Goal: Task Accomplishment & Management: Complete application form

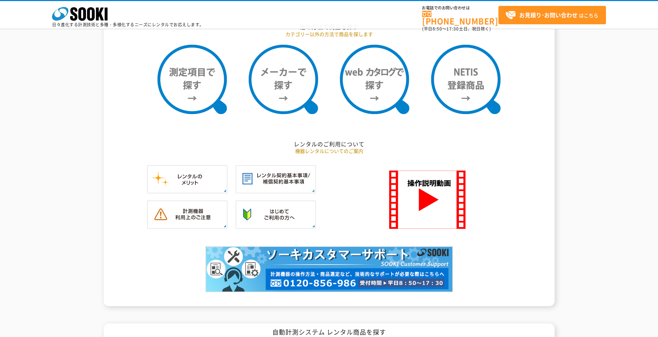
scroll to position [590, 0]
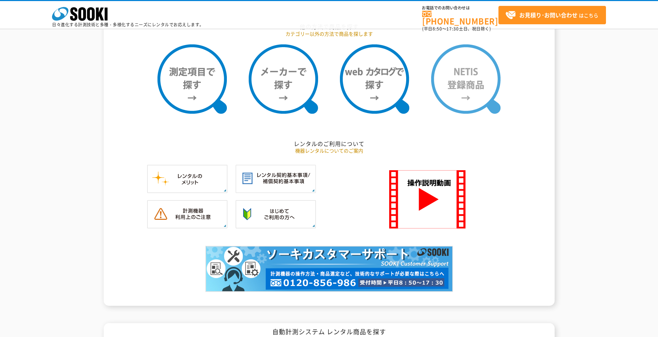
click at [468, 100] on img at bounding box center [465, 78] width 69 height 69
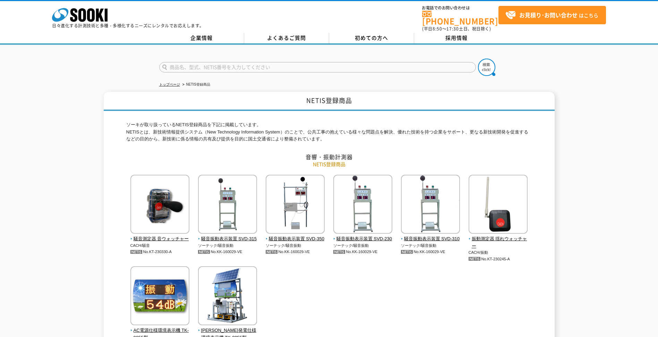
click at [266, 63] on input "text" at bounding box center [317, 67] width 317 height 10
paste input "KTK-160027-A"
type input "KTK-160027"
click at [488, 65] on img at bounding box center [486, 67] width 17 height 17
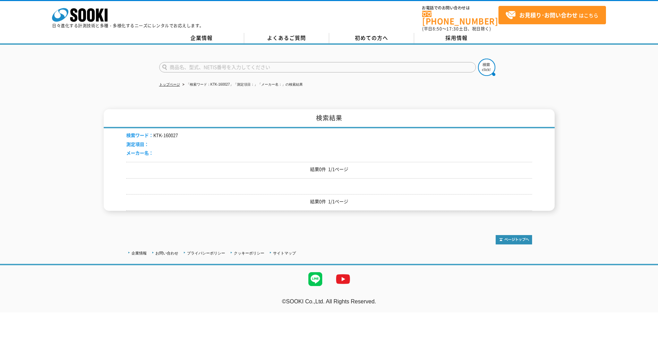
click at [193, 64] on input "text" at bounding box center [317, 67] width 317 height 10
type input "ジオモニ"
click at [478, 59] on button at bounding box center [486, 67] width 17 height 17
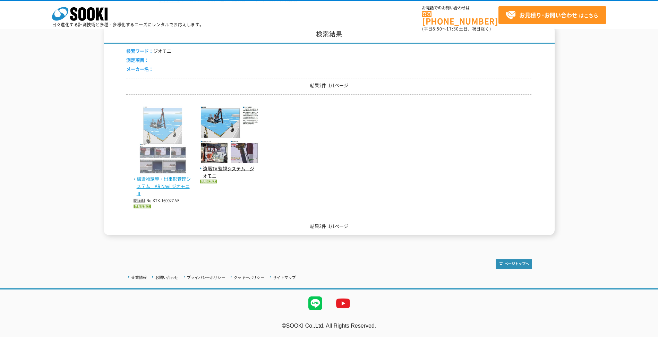
click at [177, 188] on span "構造物誘導・出来形管理システム　AR Navi ジオモニⅡ" at bounding box center [163, 187] width 59 height 22
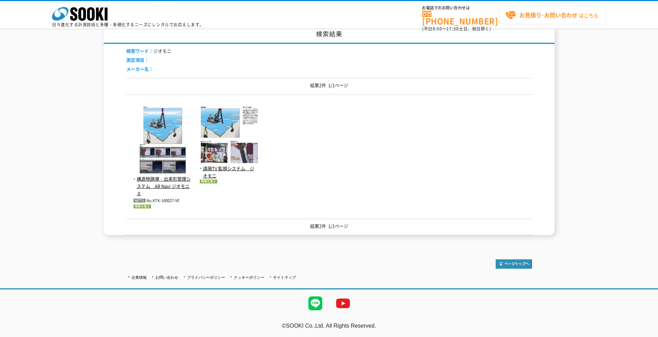
click at [522, 15] on strong "お見積り･お問い合わせ" at bounding box center [548, 15] width 58 height 8
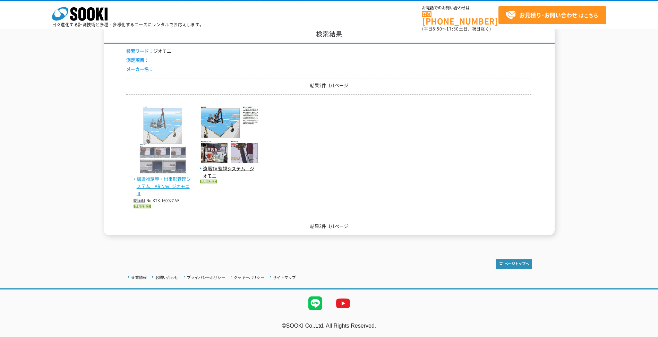
click at [187, 185] on span "構造物誘導・出来形管理システム　AR Navi ジオモニⅡ" at bounding box center [163, 187] width 59 height 22
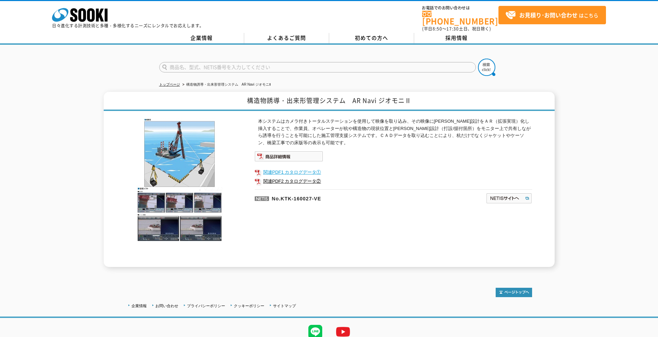
click at [286, 169] on link "関連PDF1 カタログデータ①" at bounding box center [394, 172] width 278 height 9
click at [299, 181] on link "関連PDF2 カタログデータ②" at bounding box center [394, 181] width 278 height 9
click at [301, 152] on img at bounding box center [289, 156] width 68 height 10
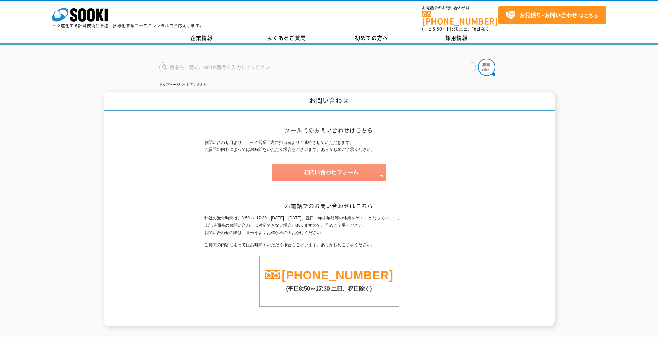
click at [362, 173] on img at bounding box center [329, 173] width 114 height 18
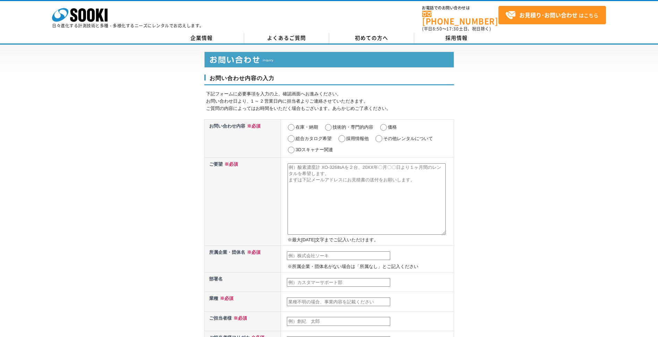
click at [376, 135] on input "その他レンタルについて" at bounding box center [379, 138] width 9 height 7
radio input "true"
click at [385, 124] on input "価格" at bounding box center [383, 127] width 9 height 7
radio input "true"
click at [390, 191] on textarea at bounding box center [367, 198] width 158 height 71
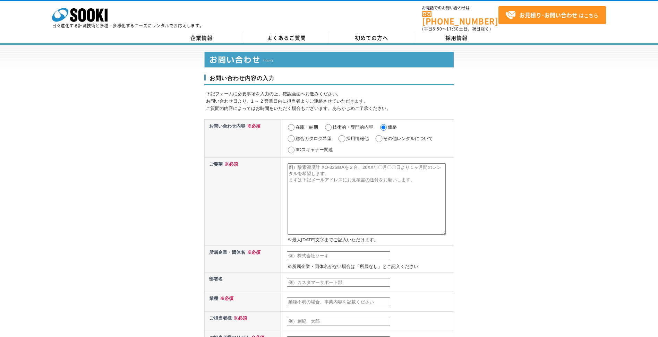
click at [339, 255] on input "text" at bounding box center [338, 255] width 103 height 9
type input "株式会社奥村組"
type input "リニューアル技術部"
type input "建設業"
type input "す"
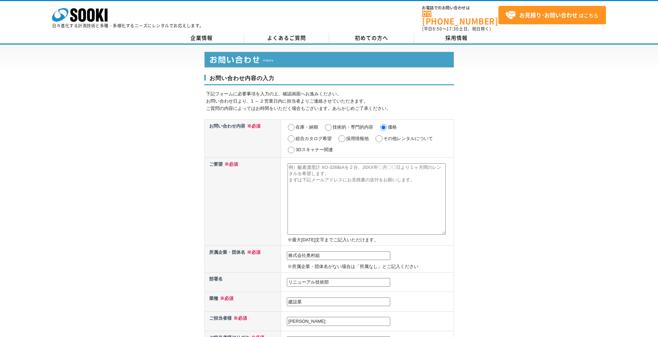
type input "杉原　拓海"
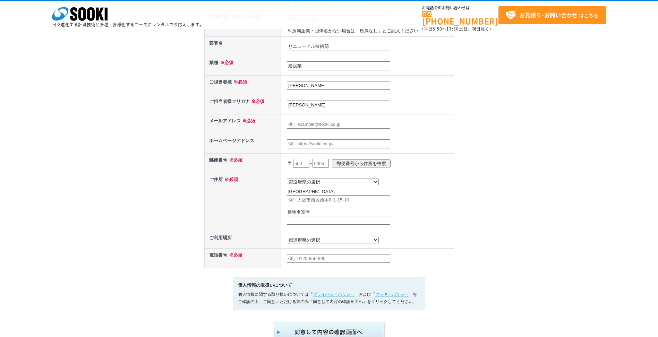
scroll to position [212, 0]
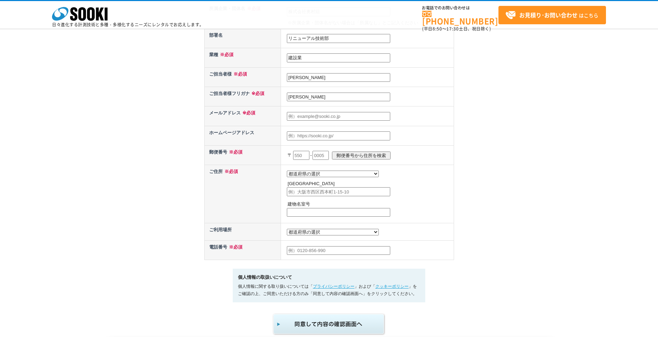
type input "スギハラ　タクミ"
click at [309, 118] on input "text" at bounding box center [338, 116] width 103 height 9
type input "takumi.sugihara@okumuragumi.jp"
type input "545"
type input "8555"
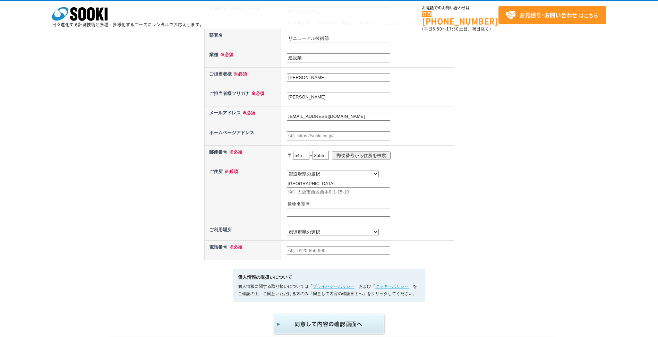
click at [389, 157] on input "郵便番号から住所を検索" at bounding box center [361, 156] width 59 height 8
click at [352, 153] on input "郵便番号から住所を検索" at bounding box center [361, 156] width 59 height 8
click at [351, 156] on input "郵便番号から住所を検索" at bounding box center [361, 156] width 59 height 8
click at [318, 176] on select "都道府県の選択 北海道 青森県 岩手県 宮城県 秋田県 山形県 福島県 茨城県 栃木県 群馬県 埼玉県 千葉県 東京都 神奈川県 新潟県 富山県 石川県 福井…" at bounding box center [333, 174] width 92 height 7
select select "27"
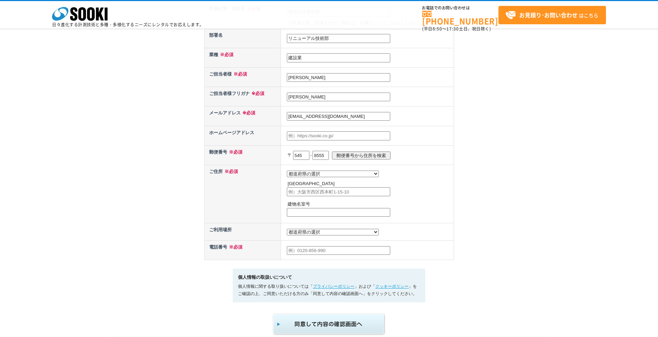
click at [287, 171] on select "都道府県の選択 北海道 青森県 岩手県 宮城県 秋田県 山形県 福島県 茨城県 栃木県 群馬県 埼玉県 千葉県 東京都 神奈川県 新潟県 富山県 石川県 福井…" at bounding box center [333, 174] width 92 height 7
click at [304, 196] on input "text" at bounding box center [338, 191] width 103 height 9
type input "大阪市阿倍野区松崎町2-2-2"
click at [308, 236] on select "都道府県の選択 利用場所未定 北海道 青森県 岩手県 宮城県 秋田県 山形県 福島県 茨城県 栃木県 群馬県 埼玉県 千葉県 東京都 神奈川県 新潟県 富山県…" at bounding box center [333, 232] width 92 height 7
select select "28"
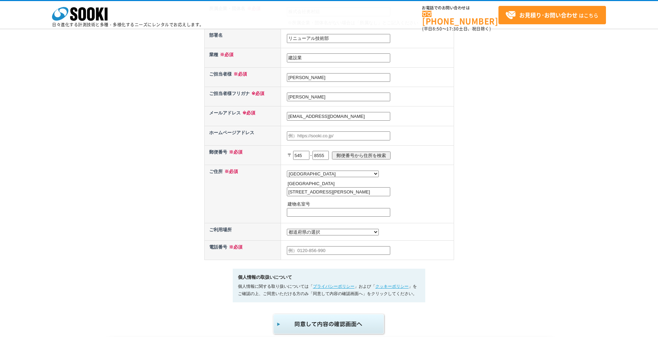
click at [287, 231] on select "都道府県の選択 利用場所未定 北海道 青森県 岩手県 宮城県 秋田県 山形県 福島県 茨城県 栃木県 群馬県 埼玉県 千葉県 東京都 神奈川県 新潟県 富山県…" at bounding box center [333, 232] width 92 height 7
click at [306, 254] on input "text" at bounding box center [338, 250] width 103 height 9
type input "08024792906"
click at [395, 241] on td "都道府県の選択 利用場所未定 北海道 青森県 岩手県 宮城県 秋田県 山形県 福島県 茨城県 栃木県 群馬県 埼玉県 千葉県 東京都 神奈川県 新潟県 富山県…" at bounding box center [367, 231] width 173 height 17
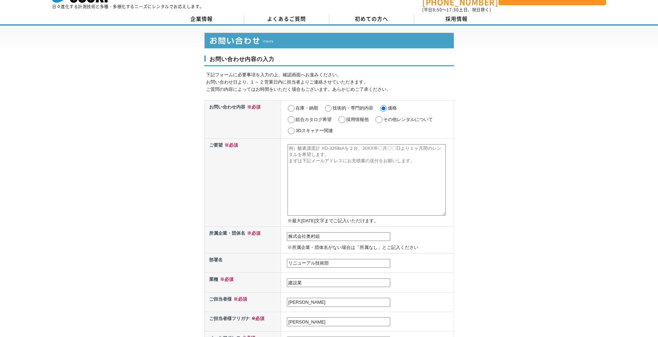
scroll to position [4, 0]
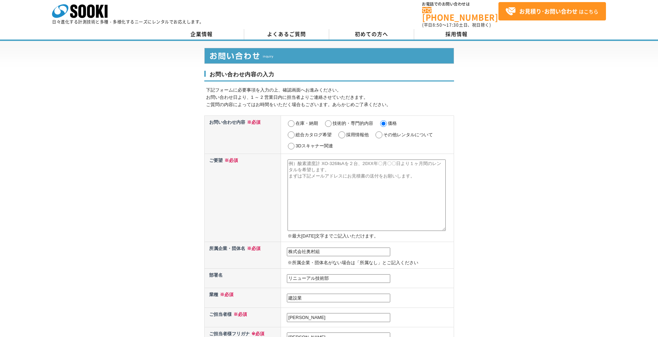
click at [350, 178] on textarea at bounding box center [367, 195] width 158 height 71
click at [383, 131] on input "その他レンタルについて" at bounding box center [379, 134] width 9 height 7
radio input "true"
click at [310, 121] on label "在庫・納期" at bounding box center [307, 123] width 23 height 5
click at [296, 121] on input "在庫・納期" at bounding box center [291, 123] width 9 height 7
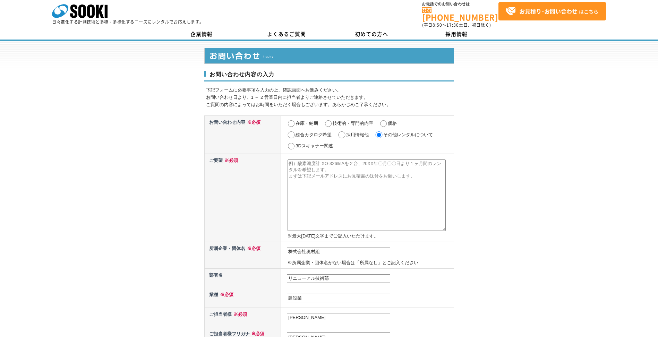
radio input "true"
click at [326, 170] on textarea at bounding box center [367, 195] width 158 height 71
paste textarea "構造物誘導・出来形管理システム　AR Navi ジオモニⅡ"
click at [496, 201] on div "お問い合わせ内容の入力 下記フォームに必要事項を入力の上、確認画面へお進みください。 お問い合わせ日より、1 ～ 2 営業日内に担当者よりご連絡させていただき…" at bounding box center [329, 308] width 658 height 535
click at [423, 203] on textarea "お世話になっております。 株式会社奥村組リニューアル技術部の杉原と申します。 貴社の製品である「構造物誘導・出来形管理システム　AR Navi ジオモニⅡ」に…" at bounding box center [367, 195] width 158 height 71
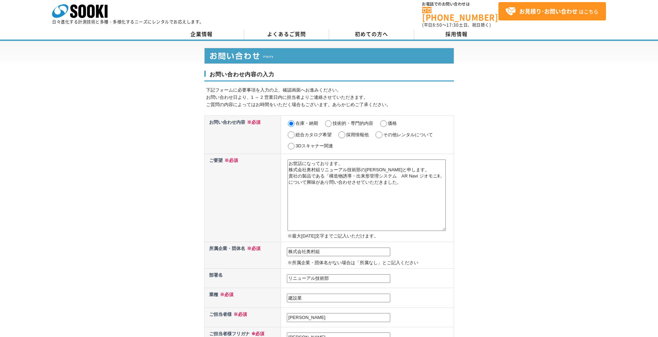
click at [316, 198] on textarea "お世話になっております。 株式会社奥村組リニューアル技術部の杉原と申します。 貴社の製品である「構造物誘導・出来形管理システム　AR Navi ジオモニⅡ」に…" at bounding box center [367, 195] width 158 height 71
click at [332, 185] on textarea "お世話になっております。 株式会社奥村組リニューアル技術部の杉原と申します。 貴社の商品である「構造物誘導・出来形管理システム　AR Navi ジオモニⅡ」に…" at bounding box center [367, 195] width 158 height 71
click at [295, 189] on textarea "お世話になっております。 株式会社奥村組リニューアル技術部の杉原と申します。 貴社の商品である「構造物誘導・出来形管理システム　AR Navi ジオモニⅡ」に…" at bounding box center [367, 195] width 158 height 71
click at [412, 179] on textarea "お世話になっております。 株式会社奥村組リニューアル技術部の杉原と申します。 貴社の商品である「構造物誘導・出来形管理システム　AR Navi ジオモニⅡ」に…" at bounding box center [367, 195] width 158 height 71
drag, startPoint x: 418, startPoint y: 207, endPoint x: 286, endPoint y: 132, distance: 151.8
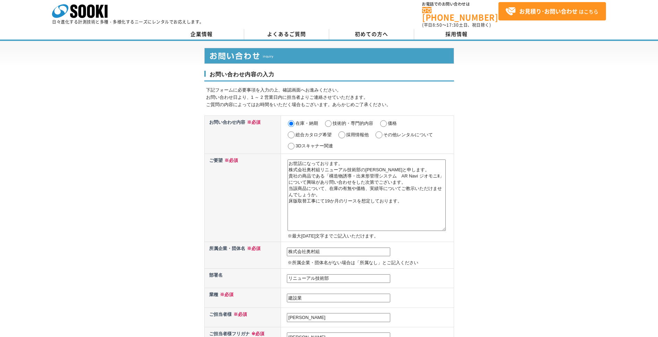
click at [286, 132] on tbody "お問い合わせ内容 ※必須 在庫・納期 技術的・専門的内容 価格 総合カタログ希望 採用情報他 その他レンタルについて 3Dスキャナー関連 ご要望 ※必須 ※最…" at bounding box center [328, 308] width 249 height 385
click at [349, 189] on textarea "お世話になっております。 株式会社奥村組リニューアル技術部の杉原と申します。 貴社の商品である「構造物誘導・出来形管理システム　AR Navi ジオモニⅡ」に…" at bounding box center [367, 195] width 158 height 71
drag, startPoint x: 412, startPoint y: 207, endPoint x: 260, endPoint y: 149, distance: 162.6
click at [260, 149] on tbody "お問い合わせ内容 ※必須 在庫・納期 技術的・専門的内容 価格 総合カタログ希望 採用情報他 その他レンタルについて 3Dスキャナー関連 ご要望 ※必須 ※最…" at bounding box center [328, 308] width 249 height 385
paste textarea "株式会社奥村組 リニューアル技術部の杉原と申します。 貴社の商品である「構造物誘導・出来形管理システム　AR Navi ジオモニⅡ」について興味があり、問い合…"
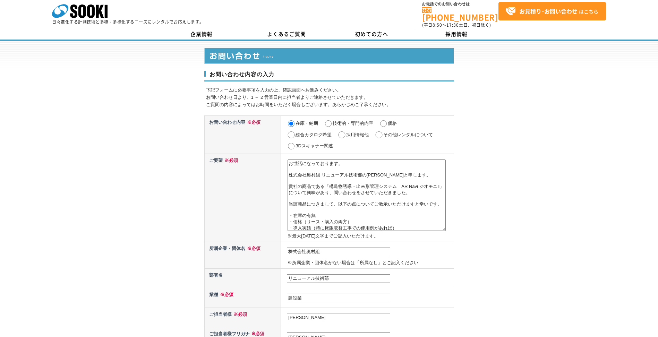
scroll to position [0, 0]
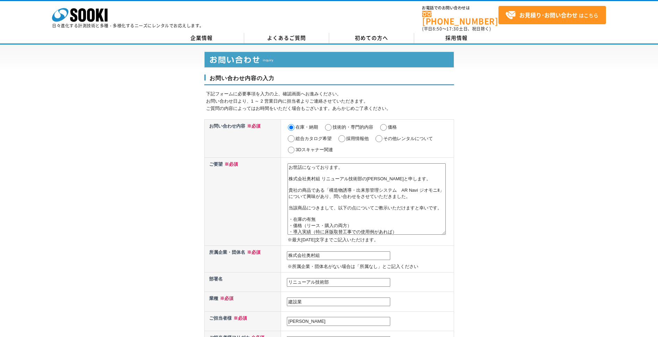
click at [335, 172] on textarea "お世話になっております。 株式会社奥村組 リニューアル技術部の杉原と申します。 貴社の商品である「構造物誘導・出来形管理システム　AR Navi ジオモニⅡ」…" at bounding box center [367, 198] width 158 height 71
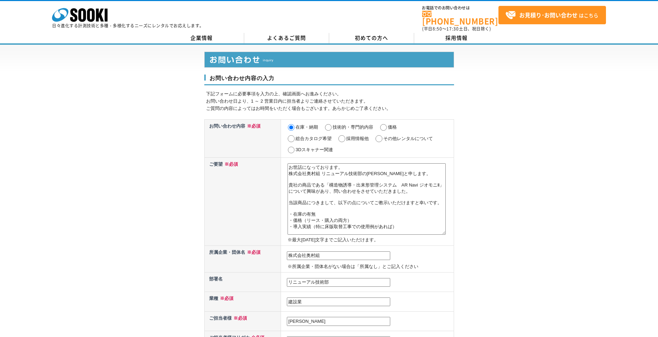
click at [334, 180] on textarea "お世話になっております。 株式会社奥村組 リニューアル技術部の杉原と申します。 貴社の商品である「構造物誘導・出来形管理システム　AR Navi ジオモニⅡ」…" at bounding box center [367, 198] width 158 height 71
click at [291, 171] on textarea "お世話になっております。 株式会社奥村組 リニューアル技術部の杉原と申します。 貴社の商品である「構造物誘導・出来形管理システム　AR Navi ジオモニⅡ」…" at bounding box center [367, 198] width 158 height 71
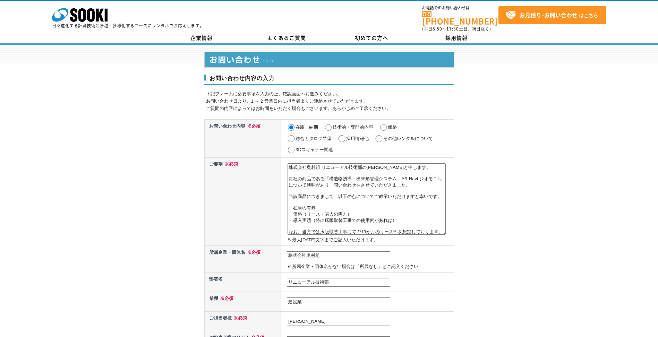
click at [311, 172] on textarea "株式会社奥村組 リニューアル技術部の杉原と申します。 貴社の商品である「構造物誘導・出来形管理システム　AR Navi ジオモニⅡ」について興味があり、問い合…" at bounding box center [367, 198] width 158 height 71
click at [320, 190] on textarea "株式会社奥村組 リニューアル技術部の杉原と申します。 貴社の商品である「構造物誘導・出来形管理システム　AR Navi ジオモニⅡ」について興味があり、問い合…" at bounding box center [367, 198] width 158 height 71
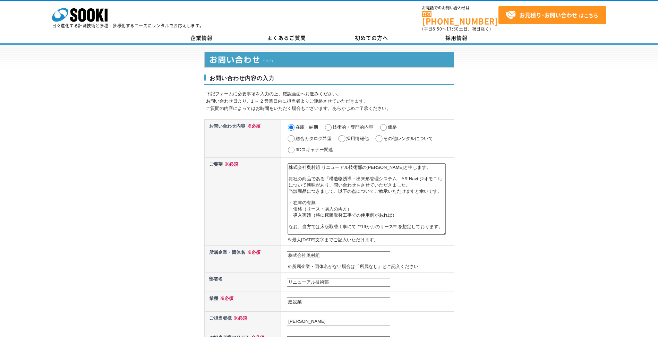
click at [317, 199] on textarea "株式会社奥村組 リニューアル技術部の杉原と申します。 貴社の商品である「構造物誘導・出来形管理システム　AR Navi ジオモニⅡ」について興味があり、問い合…" at bounding box center [367, 198] width 158 height 71
click at [317, 206] on textarea "株式会社奥村組 リニューアル技術部の杉原と申します。 貴社の商品である「構造物誘導・出来形管理システム　AR Navi ジオモニⅡ」について興味があり、問い合…" at bounding box center [367, 198] width 158 height 71
click at [313, 197] on textarea "株式会社奥村組 リニューアル技術部の杉原と申します。 貴社の商品である「構造物誘導・出来形管理システム　AR Navi ジオモニⅡ」について興味があり、問い合…" at bounding box center [367, 198] width 158 height 71
drag, startPoint x: 326, startPoint y: 216, endPoint x: 289, endPoint y: 204, distance: 38.7
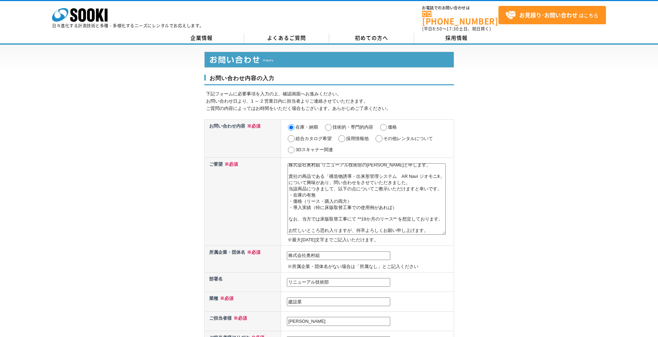
click at [289, 204] on textarea "株式会社奥村組 リニューアル技術部の杉原と申します。 貴社の商品である「構造物誘導・出来形管理システム　AR Navi ジオモニⅡ」について興味があり、問い合…" at bounding box center [367, 198] width 158 height 71
click at [341, 172] on textarea "株式会社奥村組 リニューアル技術部の杉原と申します。 貴社の商品である「構造物誘導・出来形管理システム　AR Navi ジオモニⅡ」について興味があり、問い合…" at bounding box center [367, 198] width 158 height 71
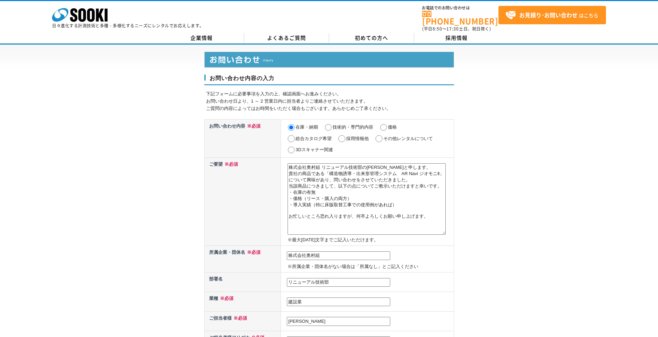
scroll to position [35, 0]
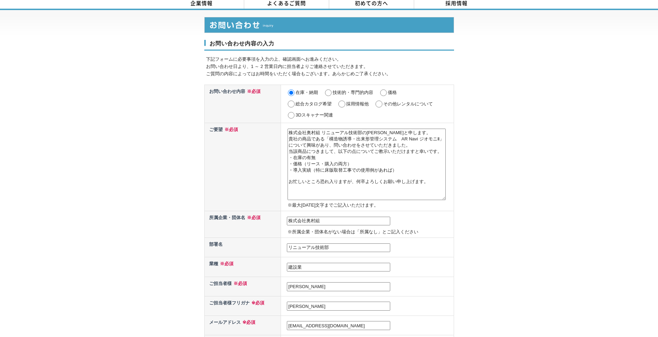
click at [339, 181] on textarea "株式会社奥村組 リニューアル技術部の杉原と申します。 貴社の商品である「構造物誘導・出来形管理システム　AR Navi ジオモニⅡ」について興味があり、問い合…" at bounding box center [367, 164] width 158 height 71
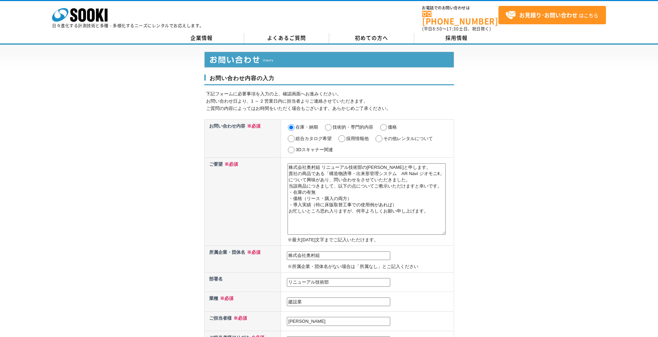
type textarea "株式会社奥村組 リニューアル技術部の杉原と申します。 貴社の商品である「構造物誘導・出来形管理システム　AR Navi ジオモニⅡ」について興味があり、問い合…"
click at [498, 206] on div "お問い合わせ内容の入力 下記フォームに必要事項を入力の上、確認画面へお進みください。 お問い合わせ日より、1 ～ 2 営業日内に担当者よりご連絡させていただき…" at bounding box center [329, 312] width 658 height 535
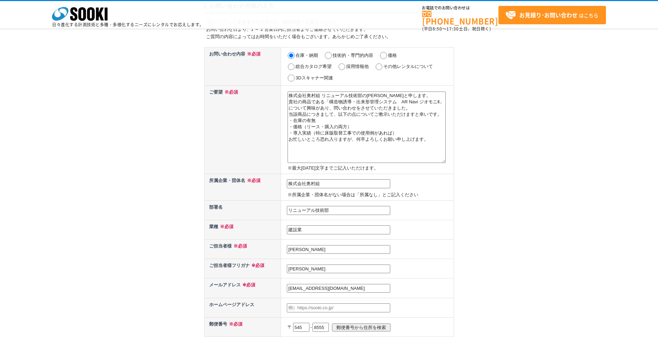
scroll to position [35, 0]
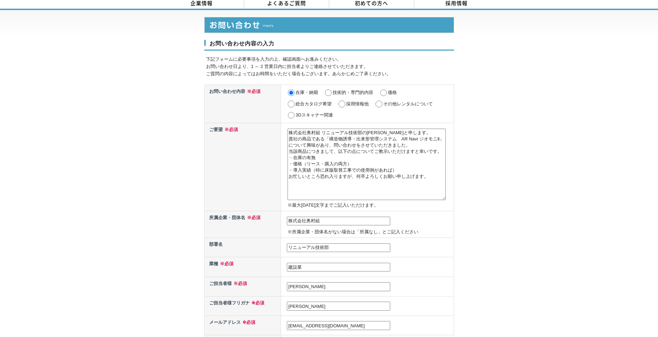
click at [434, 179] on textarea "株式会社奥村組 リニューアル技術部の杉原と申します。 貴社の商品である「構造物誘導・出来形管理システム　AR Navi ジオモニⅡ」について興味があり、問い合…" at bounding box center [367, 164] width 158 height 71
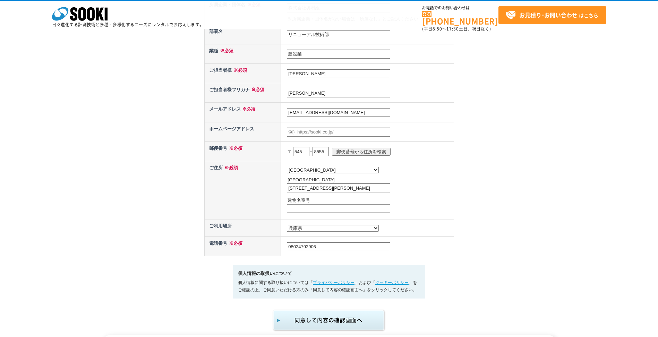
scroll to position [282, 0]
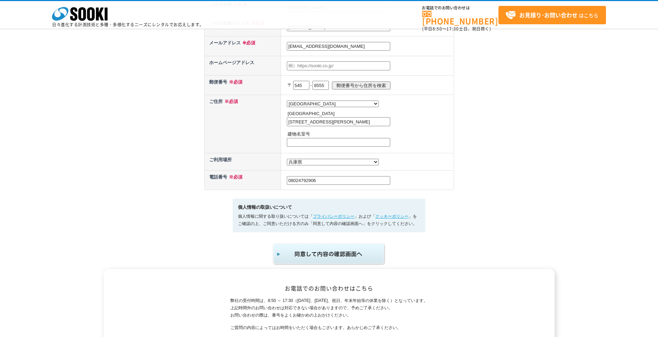
click at [339, 256] on img "submit" at bounding box center [329, 254] width 114 height 23
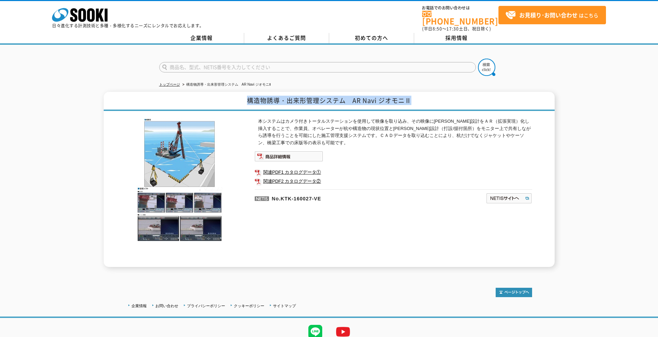
drag, startPoint x: 413, startPoint y: 96, endPoint x: 236, endPoint y: 100, distance: 177.3
click at [236, 100] on h1 "構造物誘導・出来形管理システム　AR Navi ジオモニⅡ" at bounding box center [329, 101] width 451 height 19
copy h1 "構造物誘導・出来形管理システム　AR Navi ジオモニⅡ"
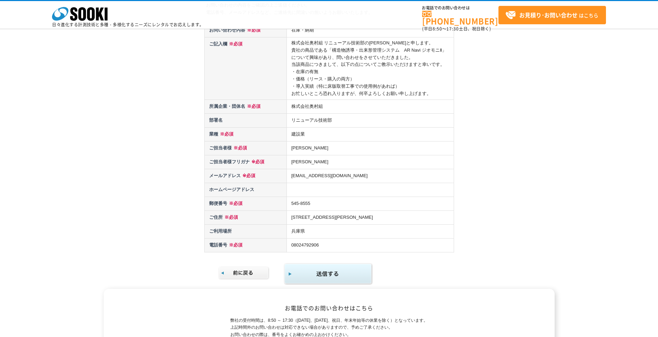
scroll to position [69, 0]
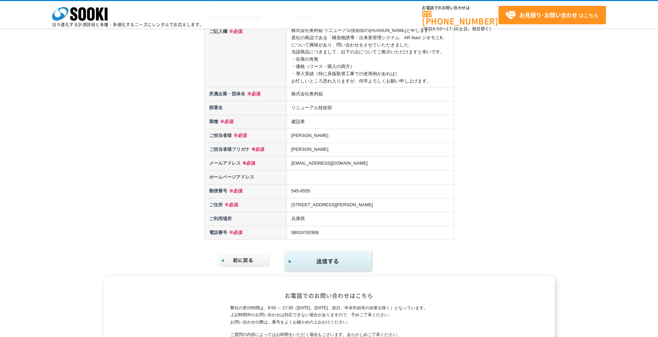
click at [263, 259] on img at bounding box center [244, 261] width 52 height 14
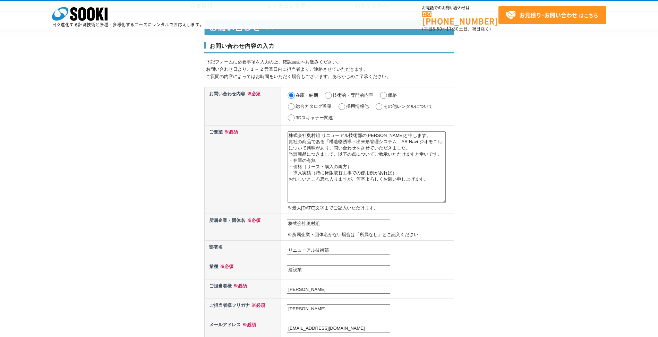
scroll to position [208, 0]
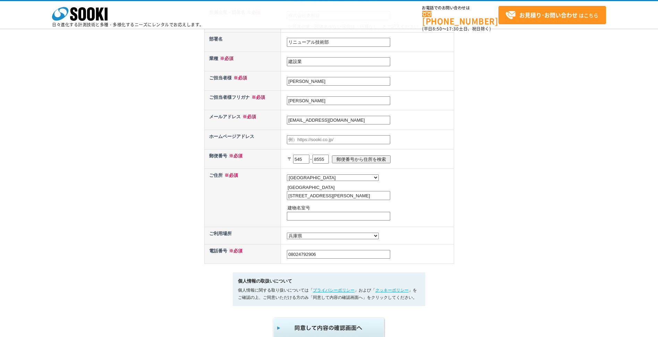
click at [301, 238] on select "都道府県の選択 [GEOGRAPHIC_DATA]未定 北海道 [GEOGRAPHIC_DATA] [GEOGRAPHIC_DATA] [PERSON_NAM…" at bounding box center [333, 236] width 92 height 7
click at [287, 234] on select "都道府県の選択 [GEOGRAPHIC_DATA]未定 北海道 [GEOGRAPHIC_DATA] [GEOGRAPHIC_DATA] [PERSON_NAM…" at bounding box center [333, 236] width 92 height 7
click at [320, 239] on select "都道府県の選択 利用場所未定 北海道 青森県 岩手県 宮城県 秋田県 山形県 福島県 茨城県 栃木県 群馬県 埼玉県 千葉県 東京都 神奈川県 新潟県 富山県…" at bounding box center [333, 236] width 92 height 7
click at [287, 234] on select "都道府県の選択 利用場所未定 北海道 青森県 岩手県 宮城県 秋田県 山形県 福島県 茨城県 栃木県 群馬県 埼玉県 千葉県 東京都 神奈川県 新潟県 富山県…" at bounding box center [333, 236] width 92 height 7
click at [311, 233] on td "都道府県の選択 利用場所未定 北海道 青森県 岩手県 宮城県 秋田県 山形県 福島県 茨城県 栃木県 群馬県 埼玉県 千葉県 東京都 神奈川県 新潟県 富山県…" at bounding box center [367, 235] width 173 height 17
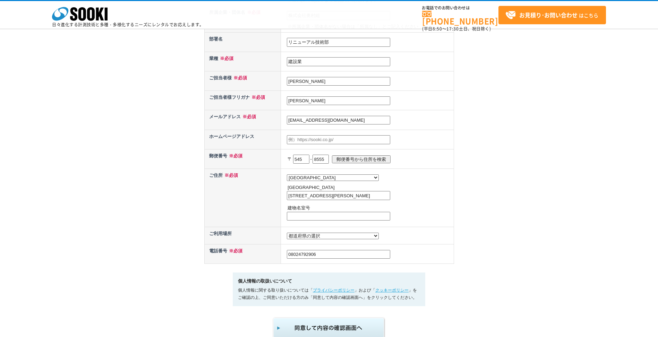
click at [311, 237] on select "都道府県の選択 利用場所未定 北海道 青森県 岩手県 宮城県 秋田県 山形県 福島県 茨城県 栃木県 群馬県 埼玉県 千葉県 東京都 神奈川県 新潟県 富山県…" at bounding box center [333, 236] width 92 height 7
select select "0"
click at [287, 234] on select "都道府県の選択 利用場所未定 北海道 青森県 岩手県 宮城県 秋田県 山形県 福島県 茨城県 栃木県 群馬県 埼玉県 千葉県 東京都 神奈川県 新潟県 富山県…" at bounding box center [333, 236] width 92 height 7
click at [323, 327] on img "submit" at bounding box center [329, 328] width 114 height 23
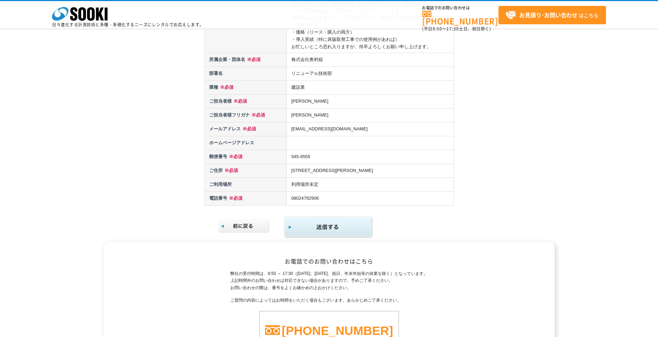
scroll to position [104, 0]
click at [339, 228] on img "submit" at bounding box center [328, 227] width 89 height 23
